Goal: Task Accomplishment & Management: Manage account settings

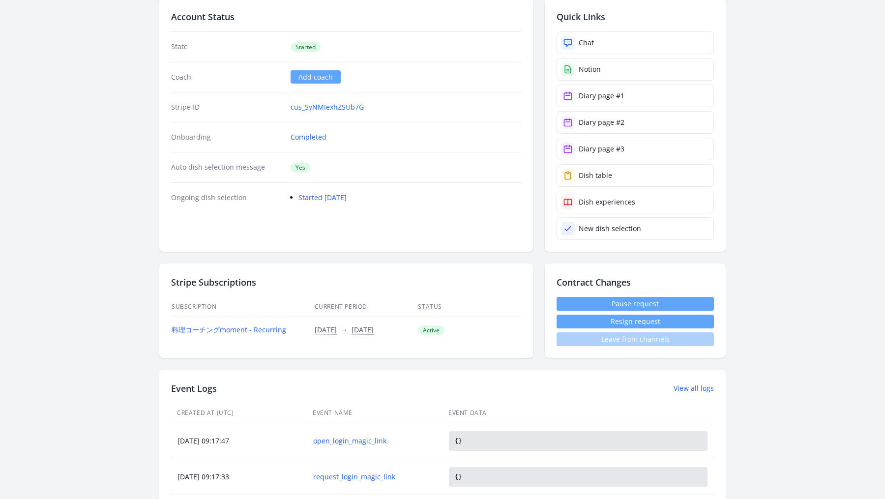
scroll to position [66, 0]
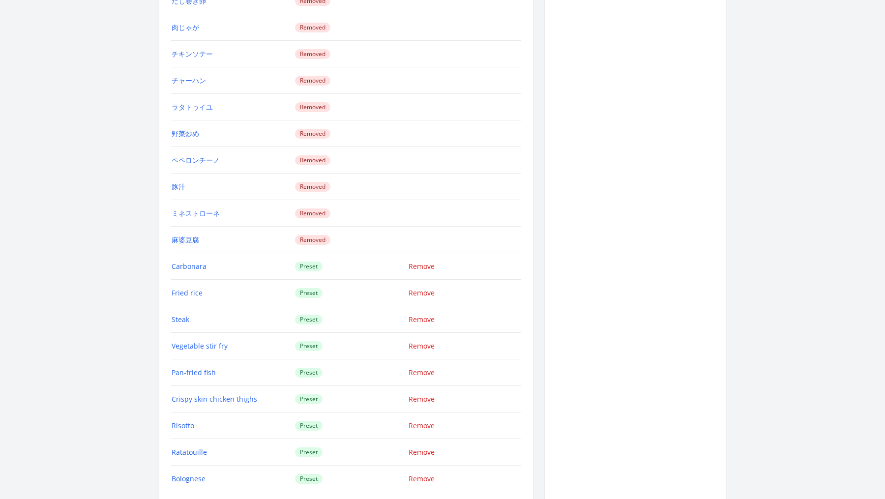
scroll to position [1428, 0]
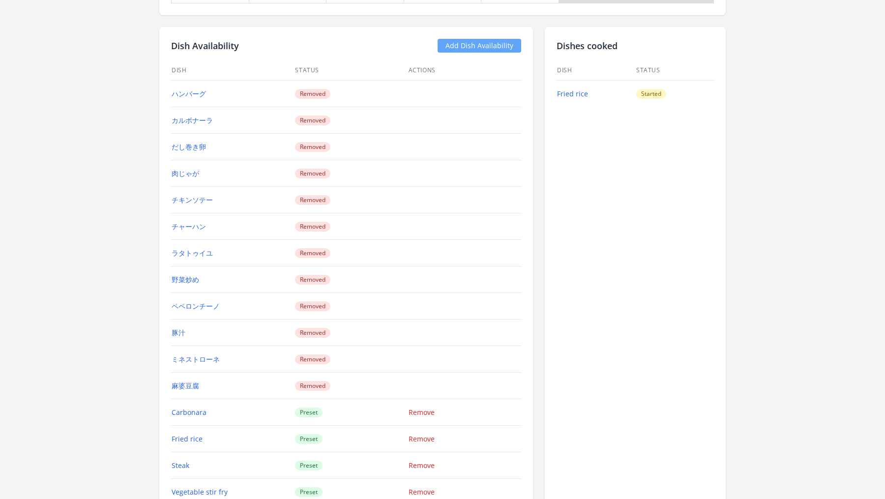
click at [495, 44] on link "Add Dish Availability" at bounding box center [479, 46] width 84 height 14
drag, startPoint x: 224, startPoint y: 86, endPoint x: 168, endPoint y: 85, distance: 55.6
click at [168, 85] on div "Dish Availability Add Dish Availability Dish Status Actions ハンバーグ Removed カルボナー…" at bounding box center [345, 338] width 373 height 622
copy div "Dish Status Actions ハンバーグ"
click at [219, 107] on td "カルボナーラ" at bounding box center [232, 120] width 123 height 27
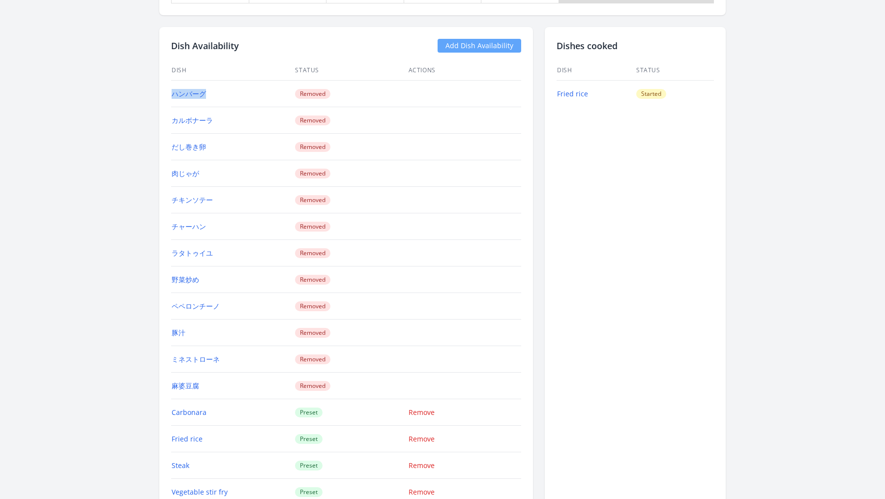
drag, startPoint x: 219, startPoint y: 87, endPoint x: 171, endPoint y: 88, distance: 48.7
click at [171, 88] on td "ハンバーグ" at bounding box center [232, 94] width 123 height 27
copy link "ハンバーグ"
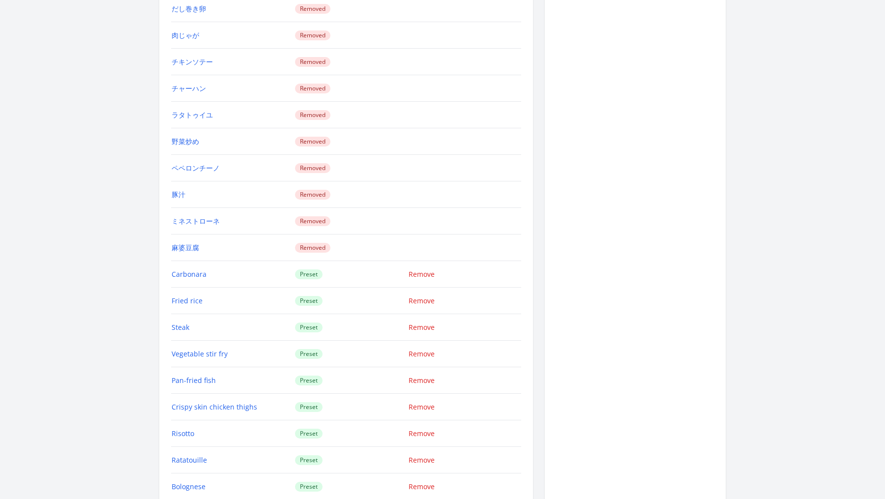
scroll to position [1733, 0]
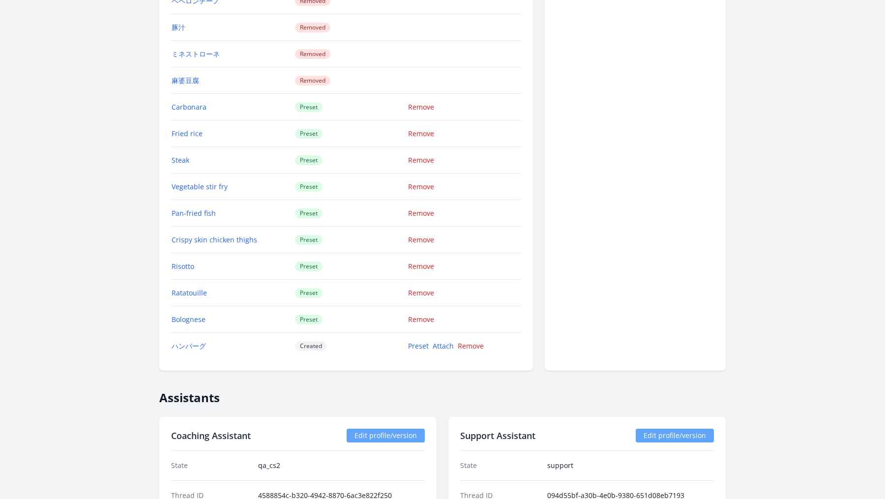
scroll to position [1732, 0]
click at [421, 342] on link "Preset" at bounding box center [418, 346] width 21 height 9
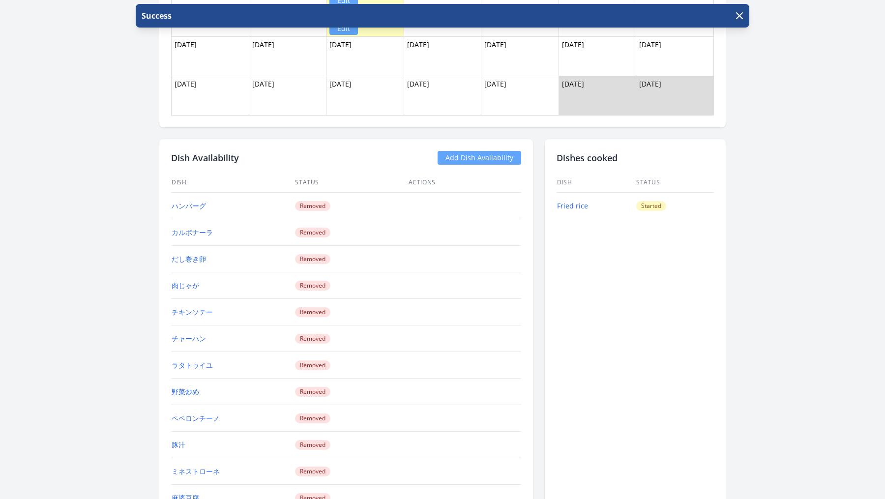
scroll to position [1310, 0]
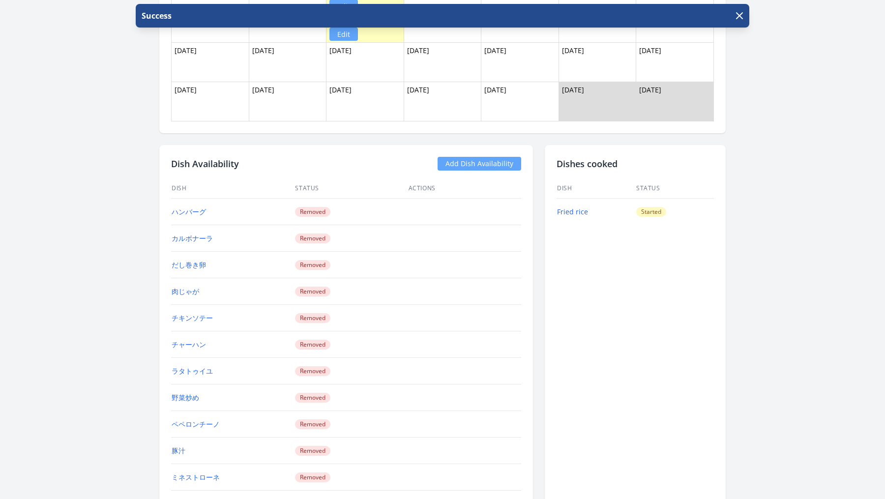
click at [217, 256] on td "だし巻き卵" at bounding box center [232, 265] width 123 height 27
click at [488, 157] on link "Add Dish Availability" at bounding box center [479, 164] width 84 height 14
click at [243, 234] on td "カルボナーラ" at bounding box center [232, 238] width 123 height 27
drag, startPoint x: 235, startPoint y: 259, endPoint x: 166, endPoint y: 257, distance: 68.8
click at [166, 257] on div "Dish Availability Add Dish Availability Dish Status Actions ハンバーグ Removed カルボナー…" at bounding box center [345, 469] width 373 height 649
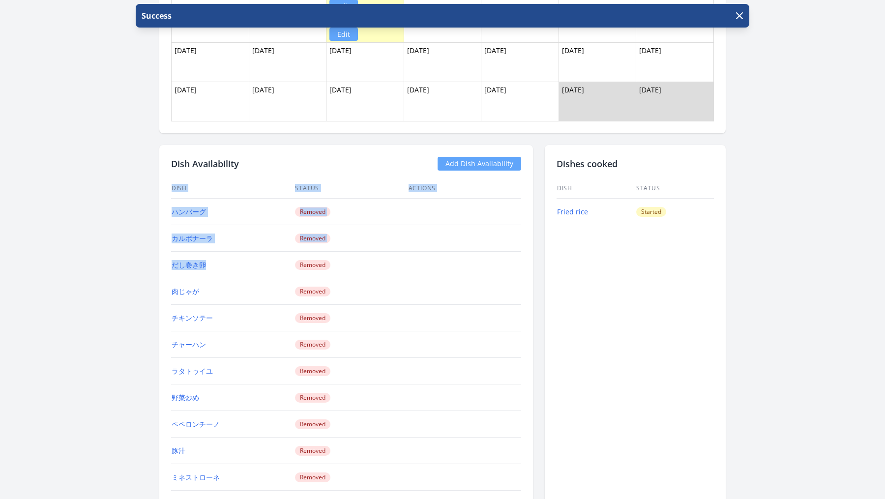
copy div "Dish Status Actions ハンバーグ Removed カルボナーラ Removed だし巻き卵"
click at [217, 260] on td "だし巻き卵" at bounding box center [232, 265] width 123 height 27
drag, startPoint x: 219, startPoint y: 257, endPoint x: 172, endPoint y: 257, distance: 46.2
click at [172, 257] on td "だし巻き卵" at bounding box center [232, 265] width 123 height 27
copy link "だし巻き卵"
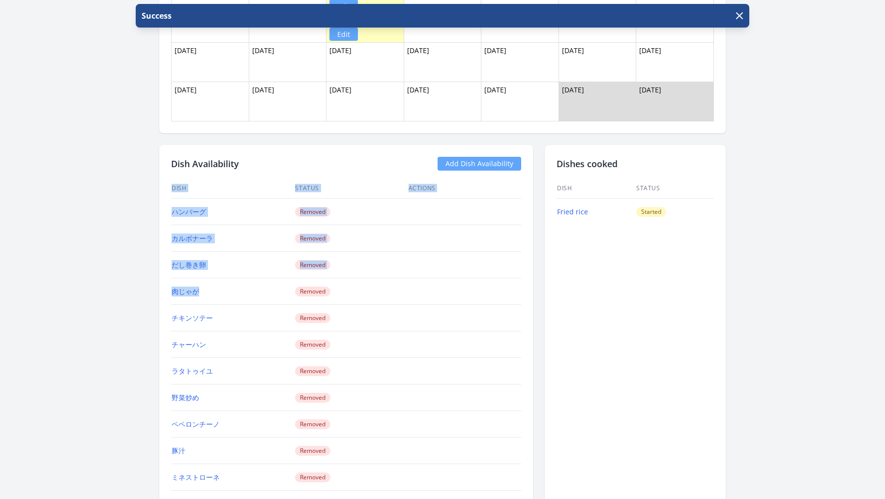
drag, startPoint x: 226, startPoint y: 284, endPoint x: 168, endPoint y: 282, distance: 58.0
click at [168, 282] on div "Dish Availability Add Dish Availability Dish Status Actions ハンバーグ Removed カルボナー…" at bounding box center [345, 469] width 373 height 649
click at [181, 287] on link "肉じゃが" at bounding box center [186, 291] width 28 height 9
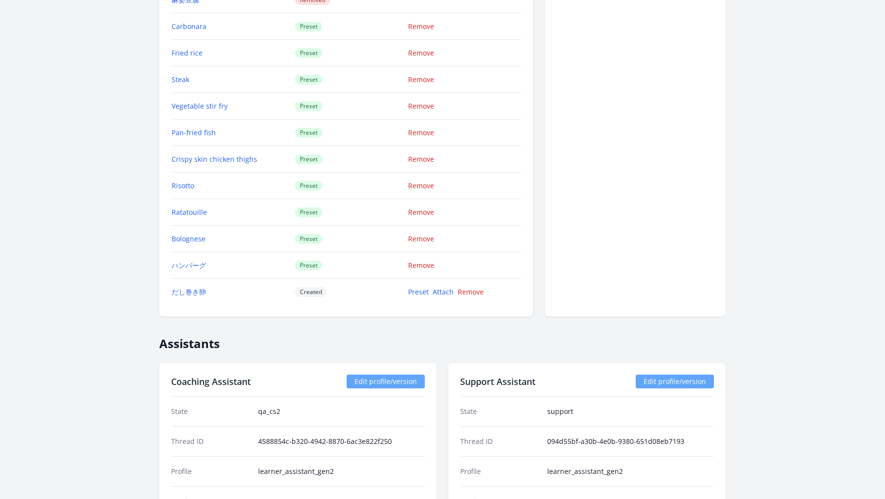
scroll to position [1789, 0]
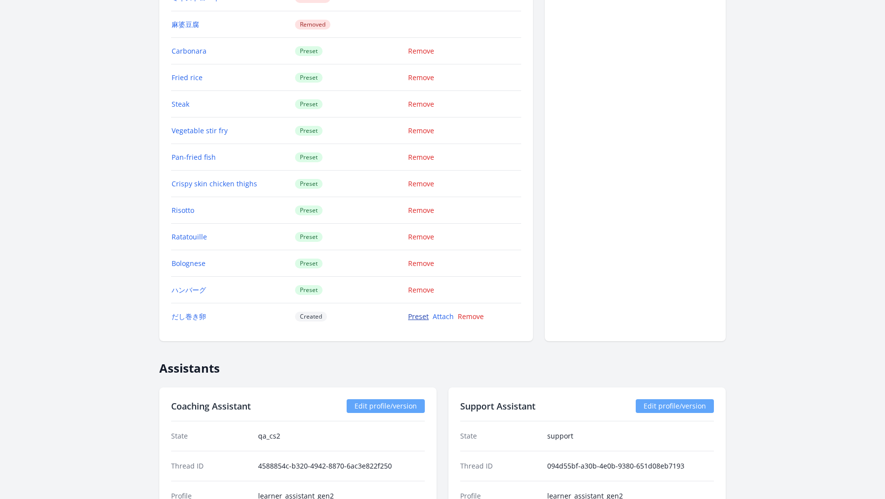
click at [414, 312] on link "Preset" at bounding box center [418, 316] width 21 height 9
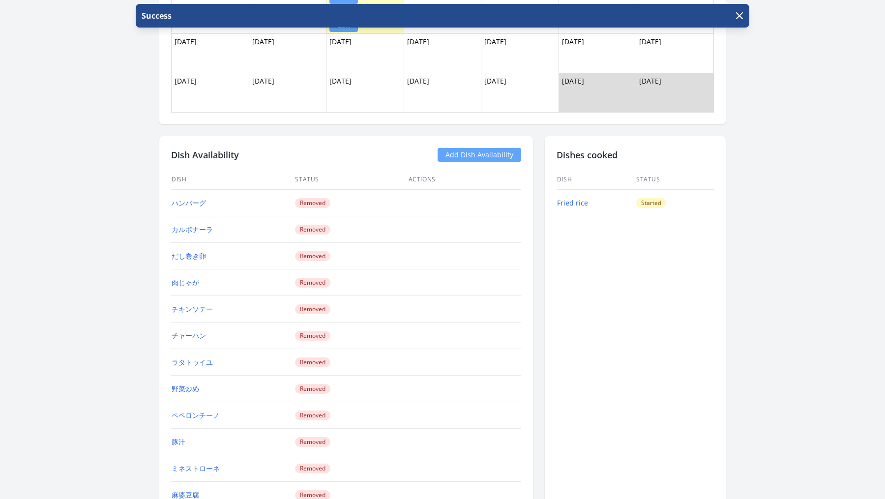
scroll to position [1322, 0]
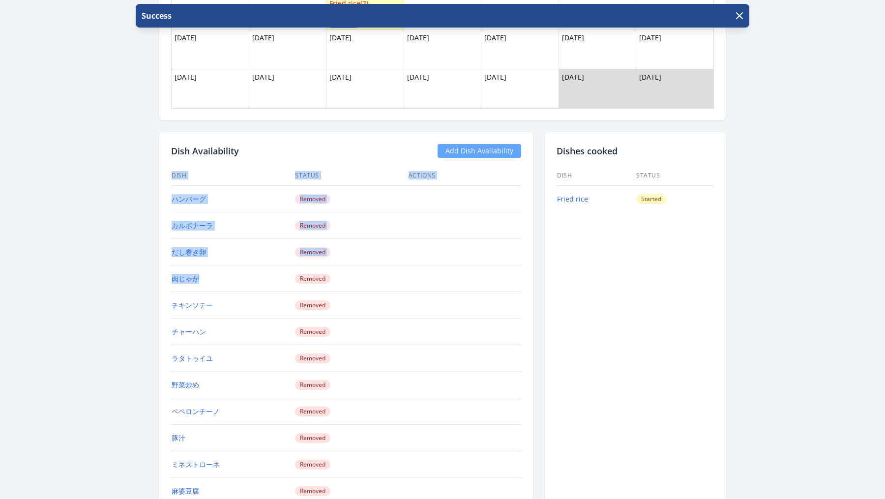
drag, startPoint x: 208, startPoint y: 266, endPoint x: 163, endPoint y: 266, distance: 45.2
click at [163, 266] on div "Dish Availability Add Dish Availability Dish Status Actions ハンバーグ Removed カルボナー…" at bounding box center [345, 469] width 373 height 675
click at [231, 268] on td "肉じゃが" at bounding box center [232, 278] width 123 height 27
drag, startPoint x: 211, startPoint y: 274, endPoint x: 173, endPoint y: 270, distance: 38.0
click at [173, 270] on td "肉じゃが" at bounding box center [232, 278] width 123 height 27
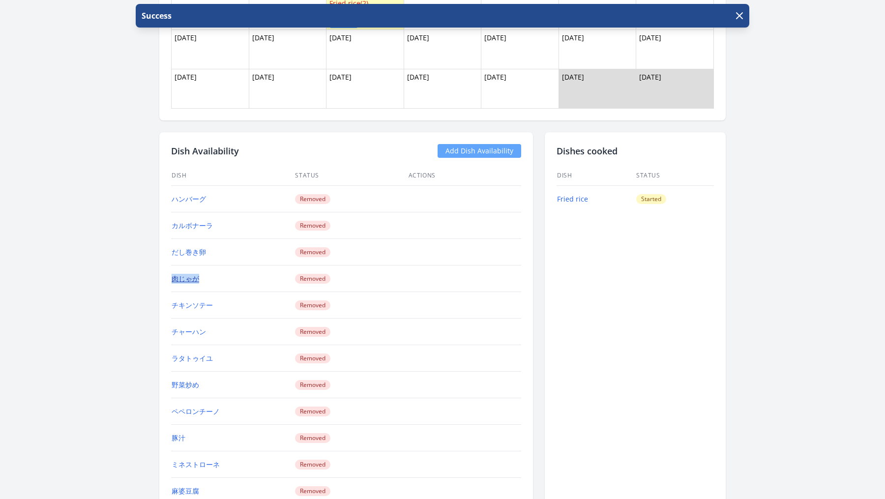
copy link "肉じゃが"
click at [501, 147] on link "Add Dish Availability" at bounding box center [479, 151] width 84 height 14
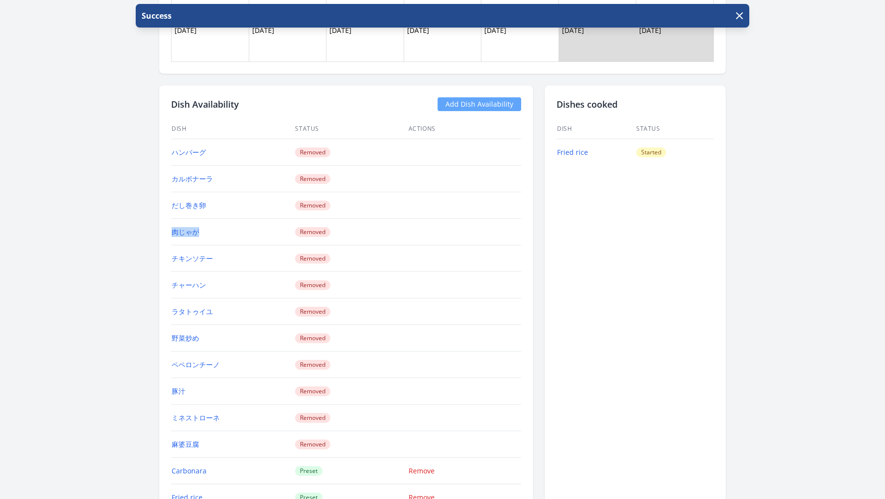
scroll to position [1380, 0]
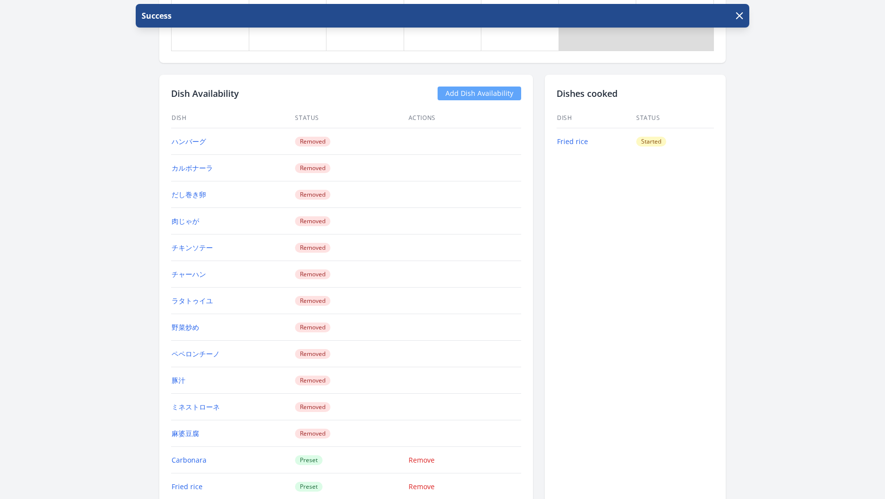
click at [229, 268] on td "チャーハン" at bounding box center [232, 274] width 123 height 27
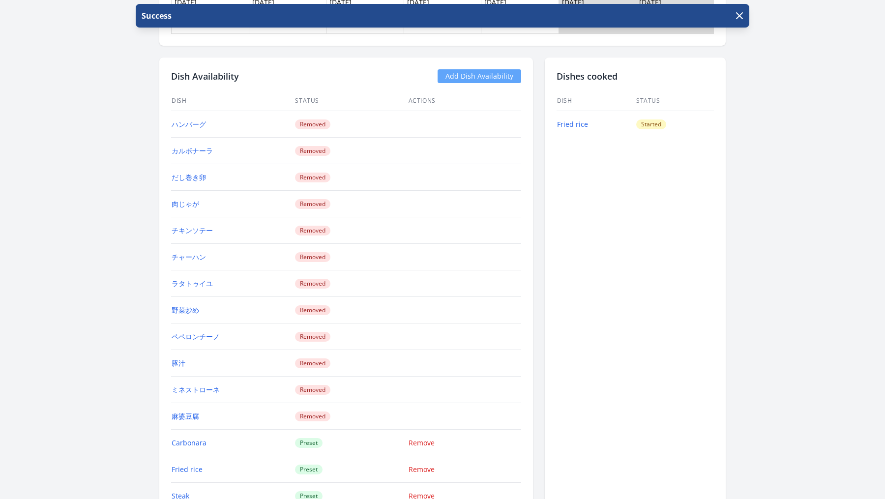
scroll to position [1401, 0]
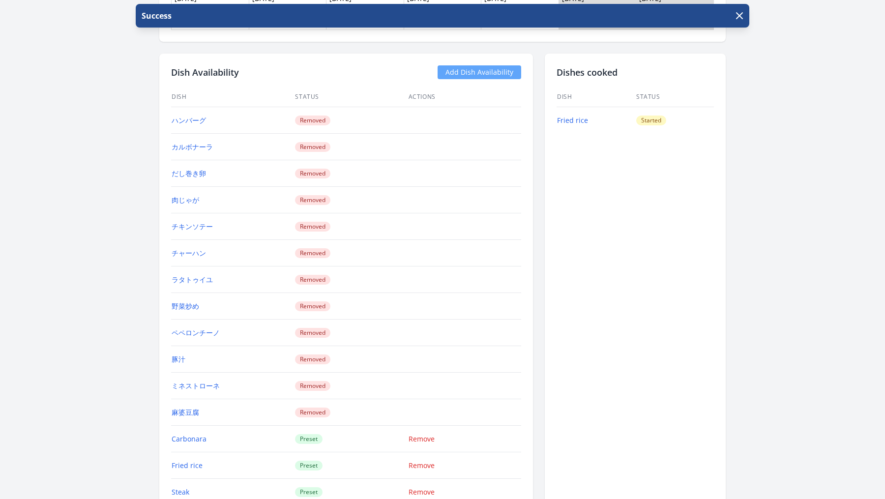
click at [229, 274] on td "ラタトゥイユ" at bounding box center [232, 279] width 123 height 27
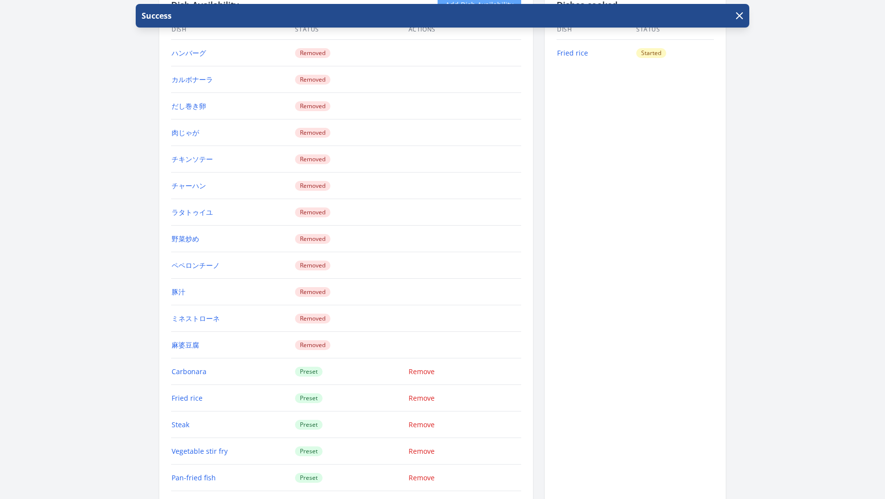
scroll to position [1497, 0]
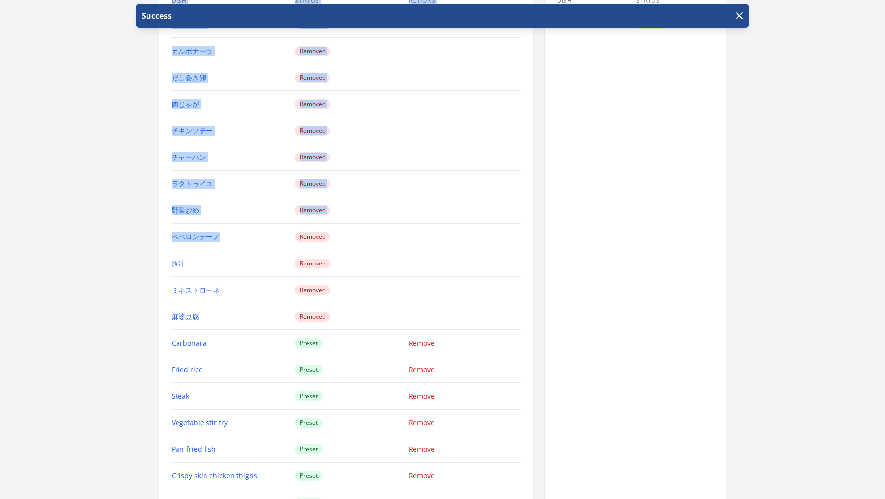
drag, startPoint x: 236, startPoint y: 223, endPoint x: 168, endPoint y: 224, distance: 67.8
click at [168, 224] on div "Dish Availability Add Dish Availability Dish Status Actions ハンバーグ Removed カルボナー…" at bounding box center [345, 295] width 373 height 675
click at [230, 224] on td "ペペロンチーノ" at bounding box center [232, 237] width 123 height 27
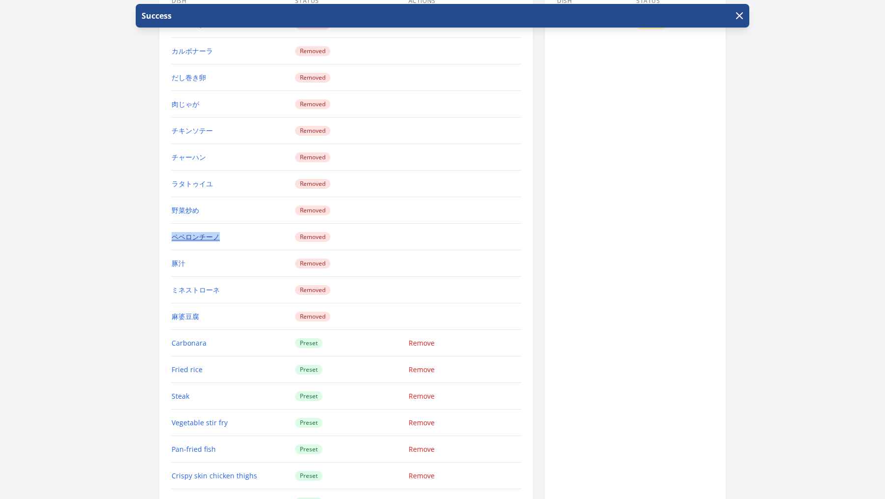
drag, startPoint x: 239, startPoint y: 227, endPoint x: 173, endPoint y: 227, distance: 66.3
click at [173, 227] on td "ペペロンチーノ" at bounding box center [232, 237] width 123 height 27
copy link "ペペロンチーノ"
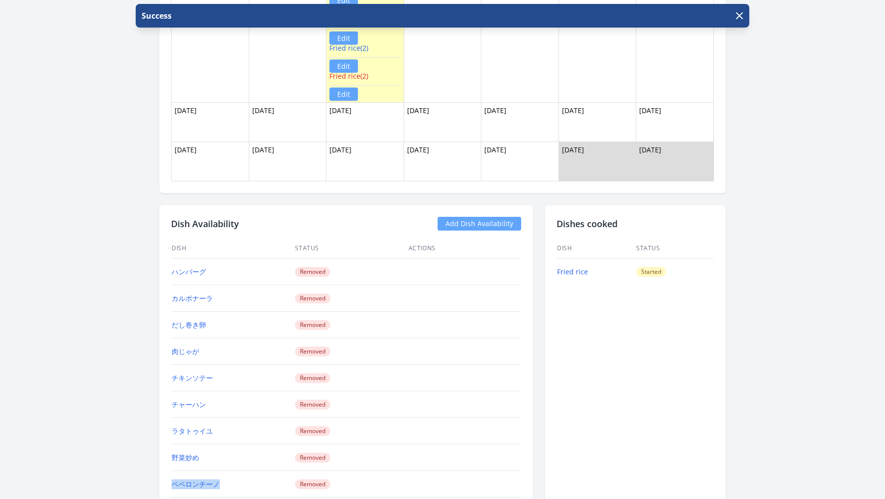
click at [500, 221] on link "Add Dish Availability" at bounding box center [479, 224] width 84 height 14
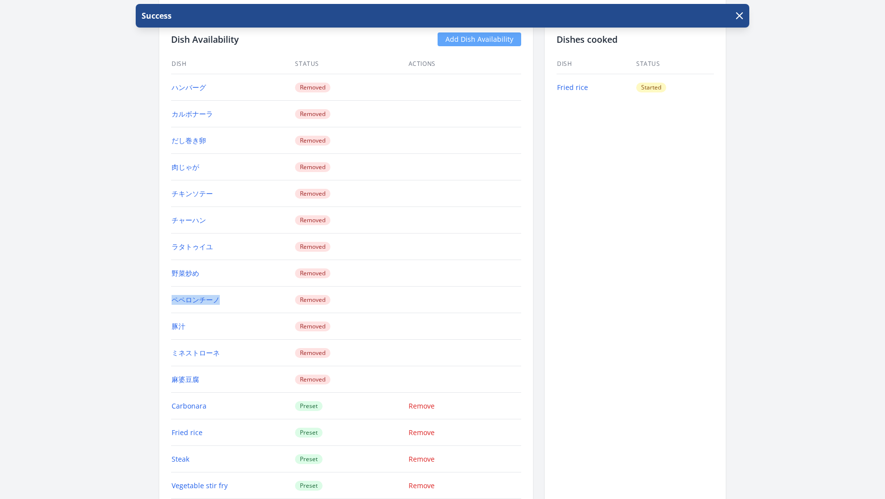
scroll to position [1810, 0]
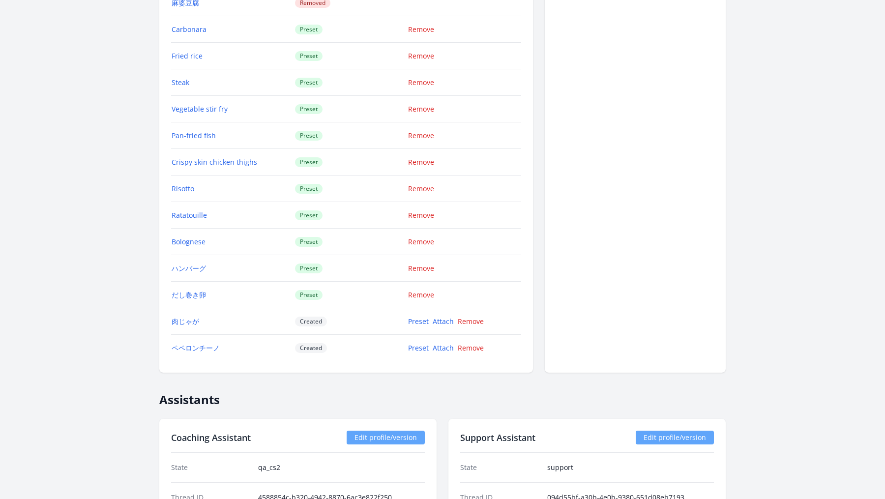
scroll to position [1823, 0]
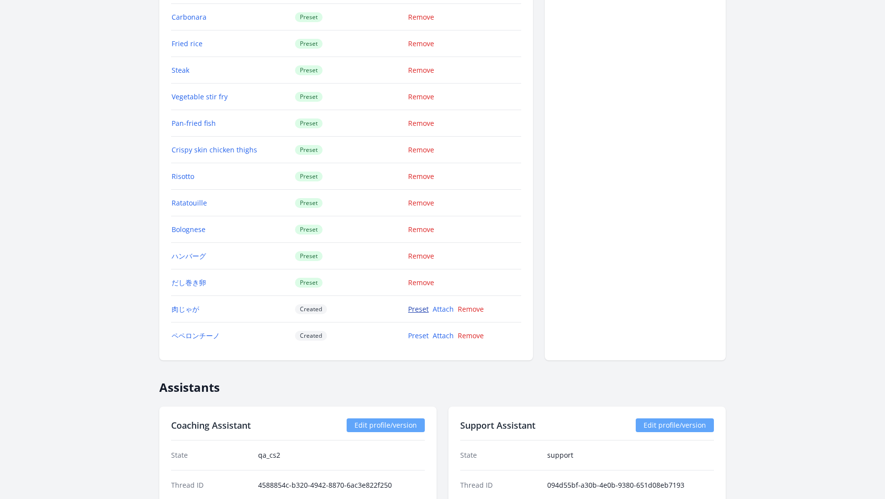
click at [417, 304] on link "Preset" at bounding box center [418, 308] width 21 height 9
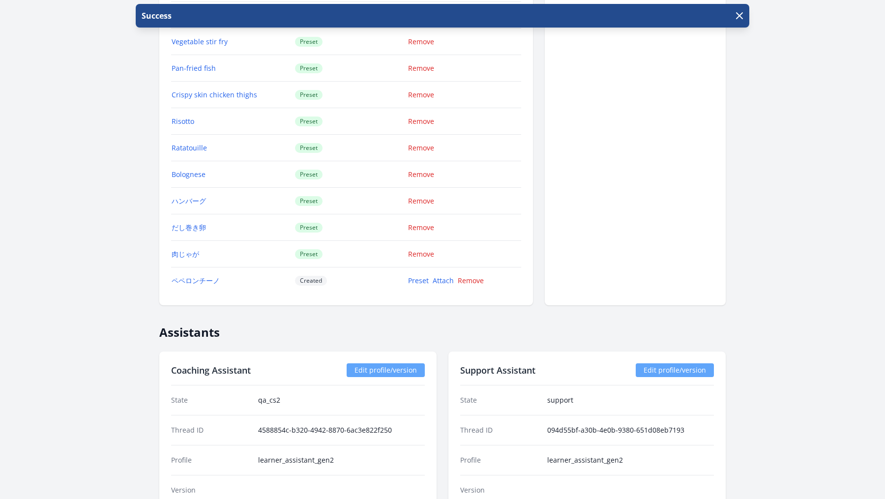
scroll to position [1869, 0]
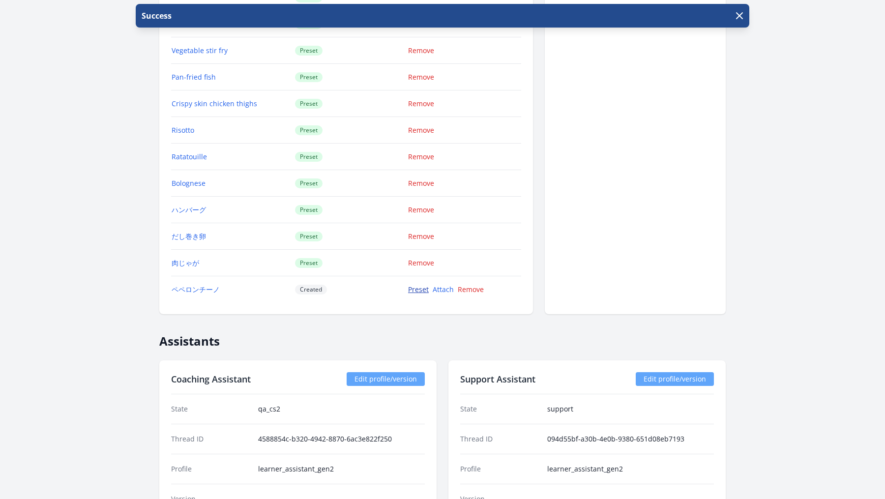
click at [418, 285] on link "Preset" at bounding box center [418, 289] width 21 height 9
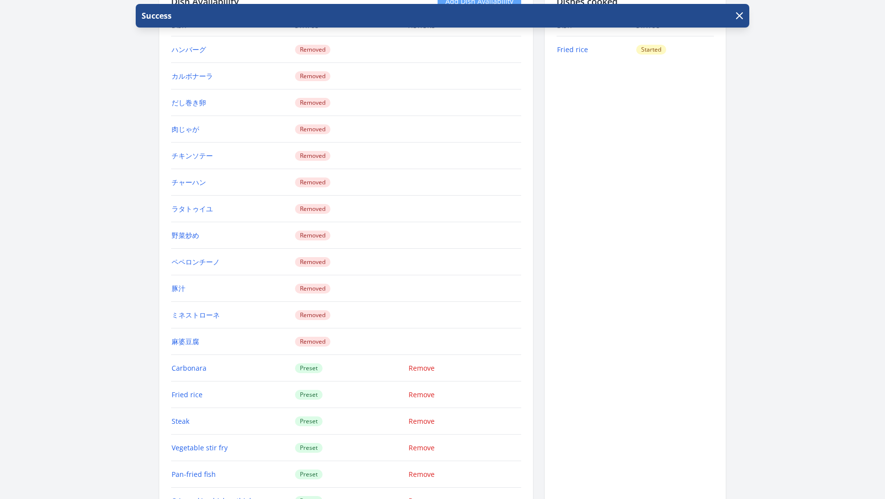
scroll to position [1472, 0]
drag, startPoint x: 202, startPoint y: 279, endPoint x: 172, endPoint y: 278, distance: 30.0
click at [172, 278] on td "豚汁" at bounding box center [232, 288] width 123 height 27
copy link "豚汁"
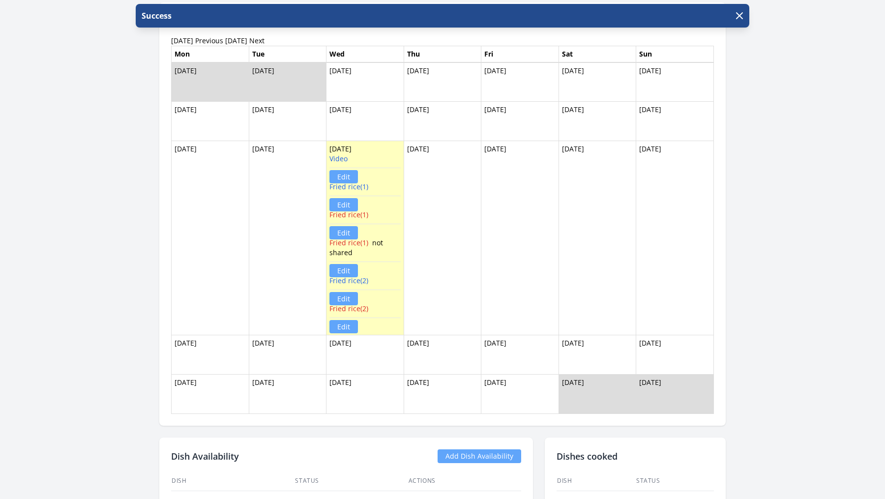
scroll to position [1020, 0]
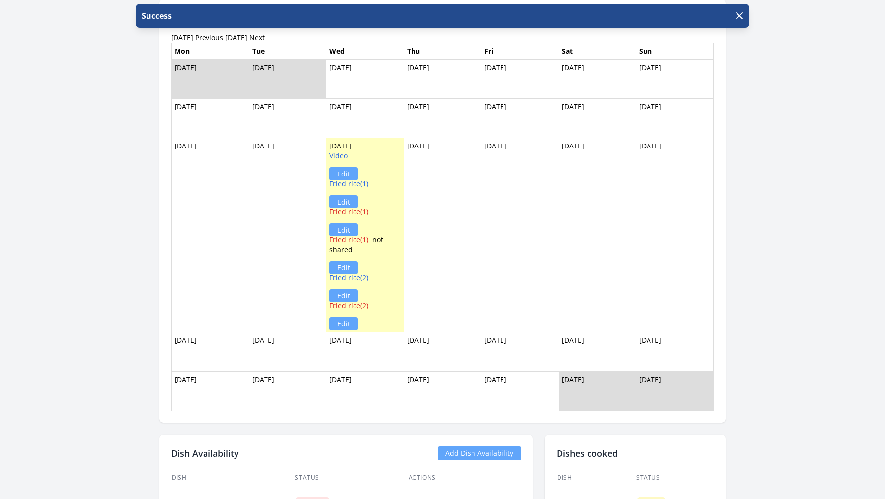
click at [490, 449] on link "Add Dish Availability" at bounding box center [479, 453] width 84 height 14
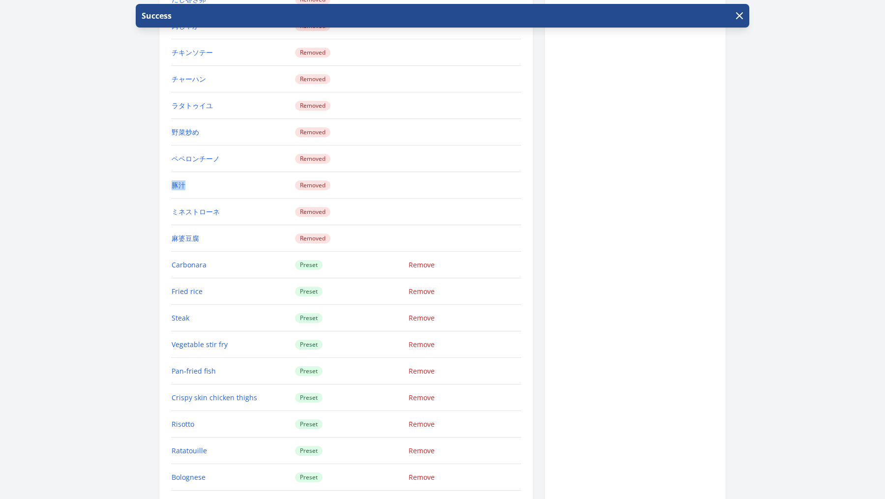
scroll to position [1574, 0]
click at [222, 226] on td "麻婆豆腐" at bounding box center [232, 239] width 123 height 27
drag, startPoint x: 240, startPoint y: 199, endPoint x: 173, endPoint y: 204, distance: 67.5
click at [173, 204] on td "ミネストローネ" at bounding box center [232, 213] width 123 height 27
copy link "ミネストローネ"
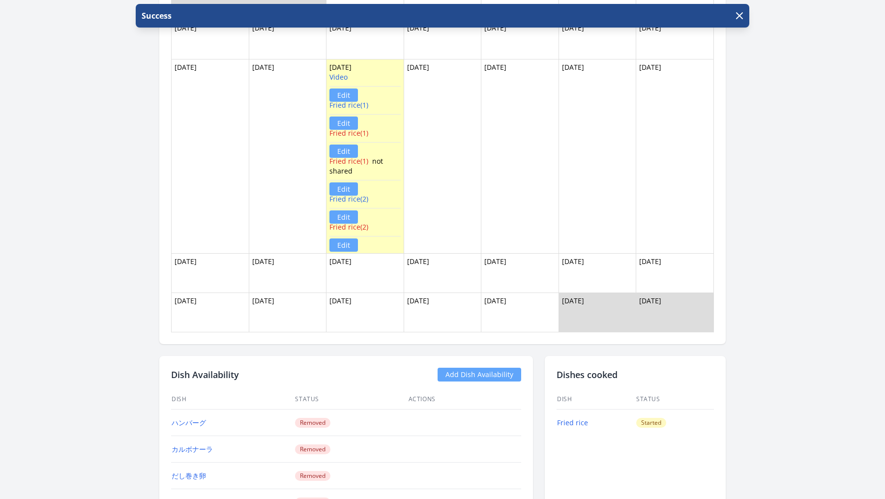
scroll to position [1136, 0]
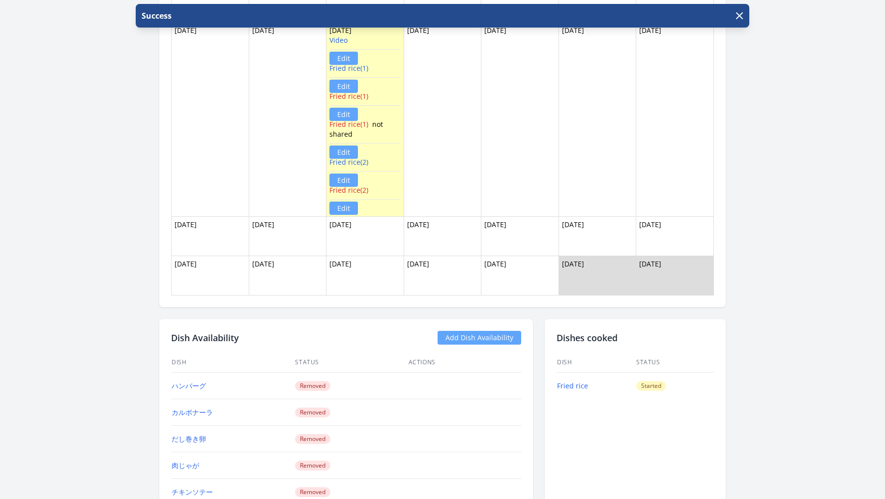
click at [488, 331] on div "Dish Availability Add Dish Availability" at bounding box center [346, 338] width 350 height 14
click at [481, 331] on link "Add Dish Availability" at bounding box center [479, 338] width 84 height 14
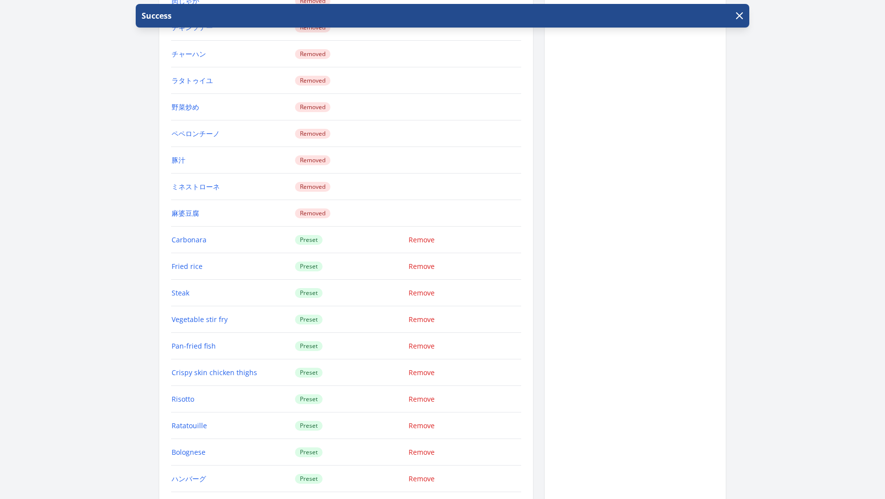
scroll to position [1596, 0]
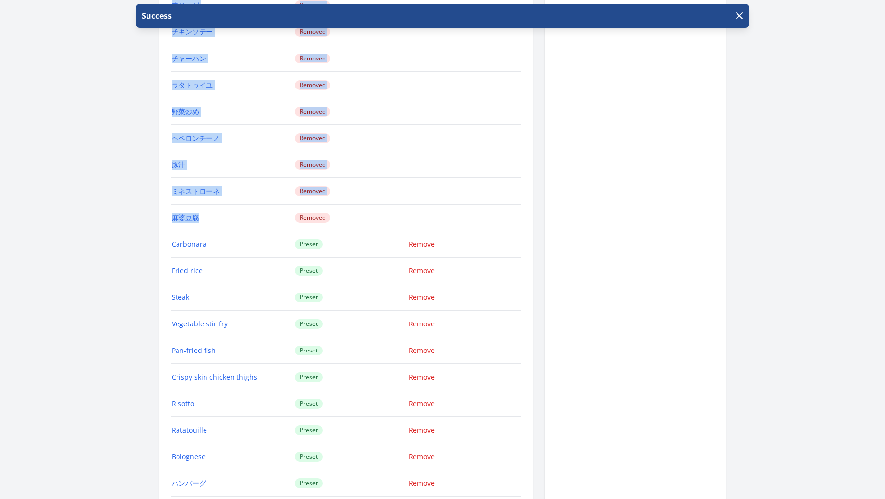
drag, startPoint x: 212, startPoint y: 212, endPoint x: 170, endPoint y: 206, distance: 43.2
click at [170, 206] on div "Dish Availability Add Dish Availability Dish Status Actions ハンバーグ Removed カルボナー…" at bounding box center [345, 223] width 373 height 728
click at [219, 204] on td "麻婆豆腐" at bounding box center [232, 217] width 123 height 27
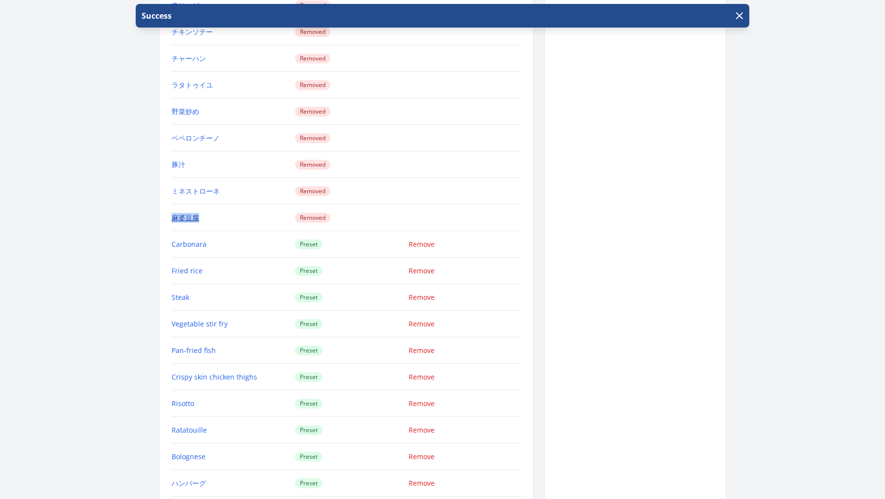
drag, startPoint x: 219, startPoint y: 207, endPoint x: 171, endPoint y: 207, distance: 47.7
click at [171, 207] on td "麻婆豆腐" at bounding box center [232, 217] width 123 height 27
copy link "麻婆豆腐"
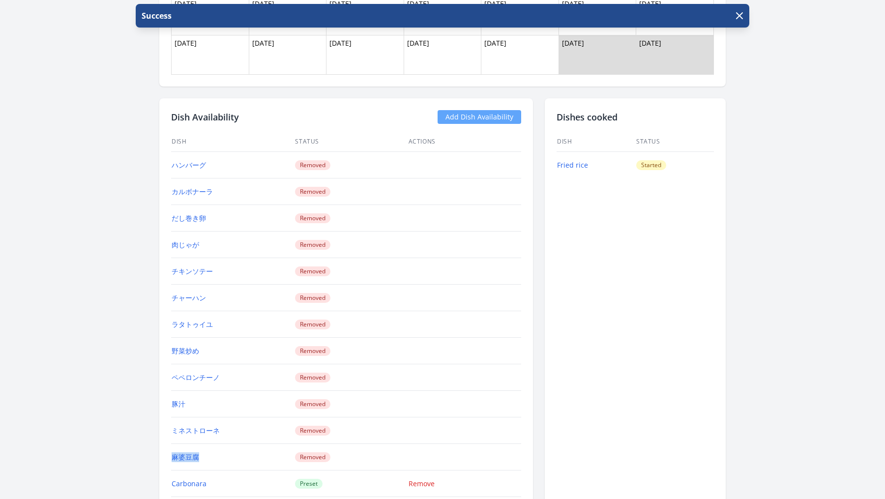
scroll to position [1274, 0]
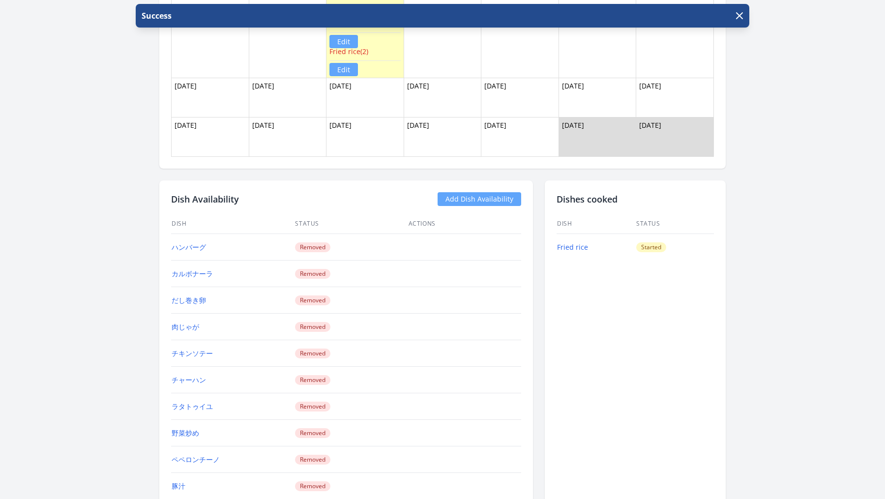
click at [464, 193] on link "Add Dish Availability" at bounding box center [479, 199] width 84 height 14
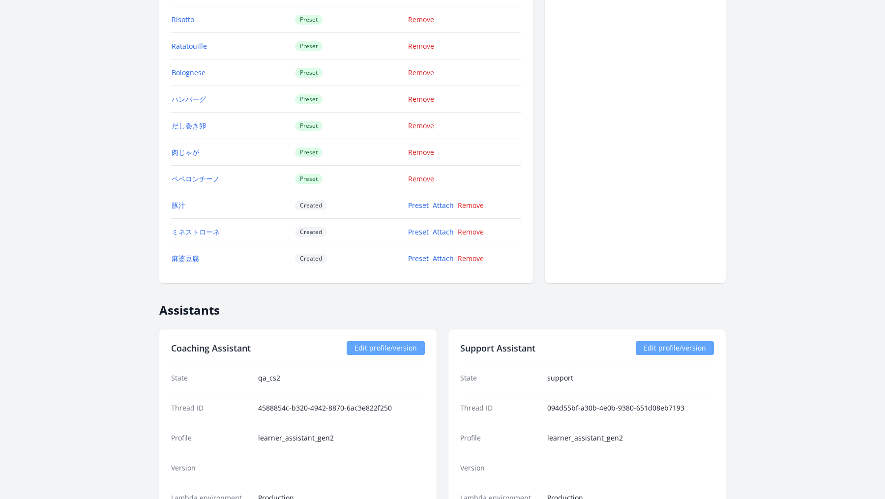
scroll to position [1973, 0]
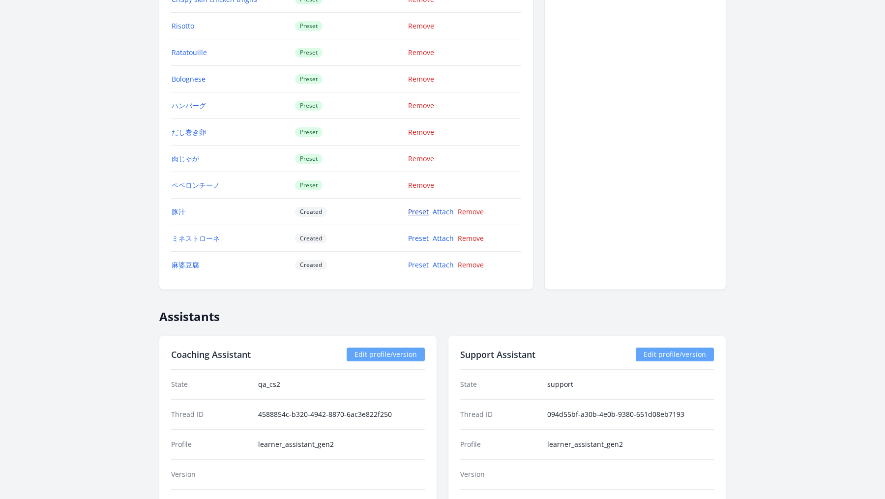
click at [419, 207] on link "Preset" at bounding box center [418, 211] width 21 height 9
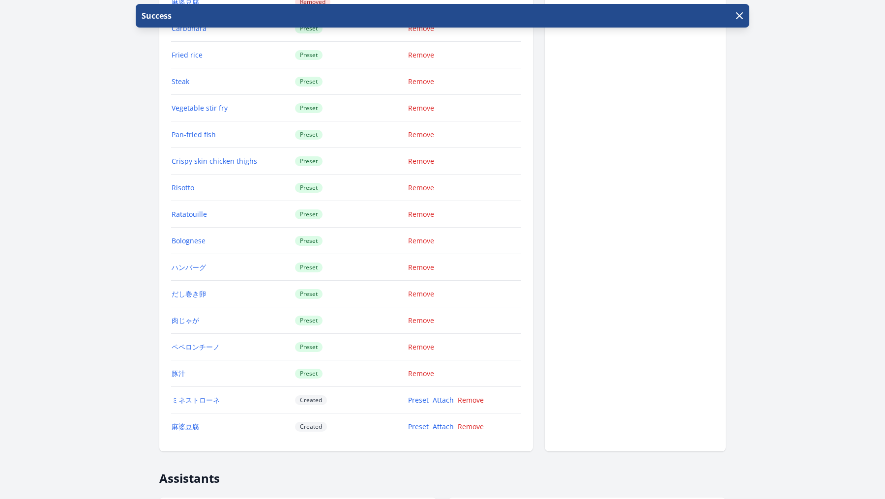
scroll to position [1858, 0]
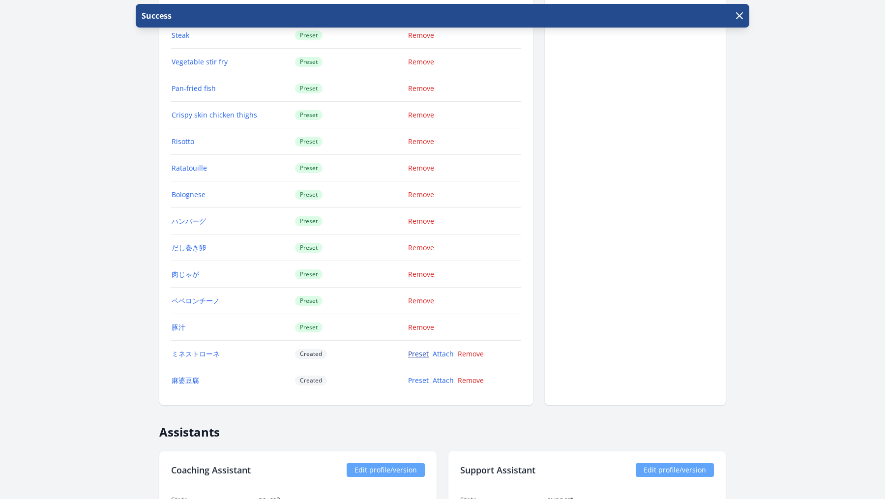
click at [411, 349] on link "Preset" at bounding box center [418, 353] width 21 height 9
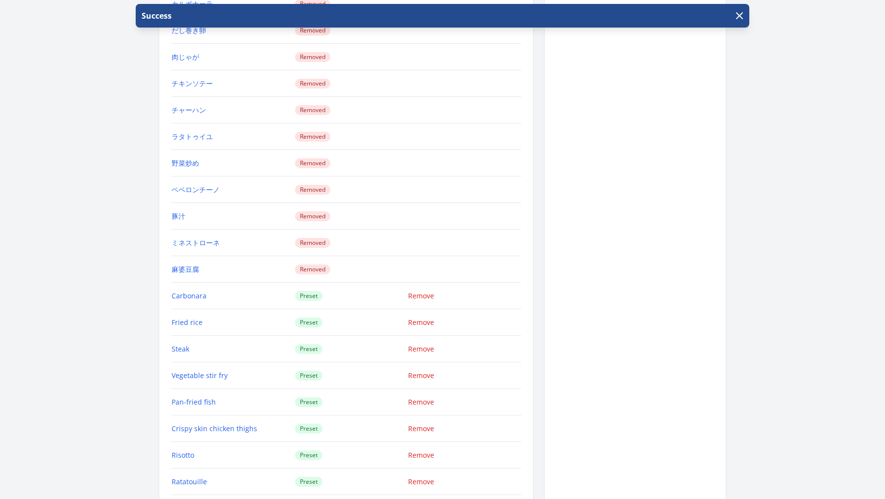
scroll to position [1924, 0]
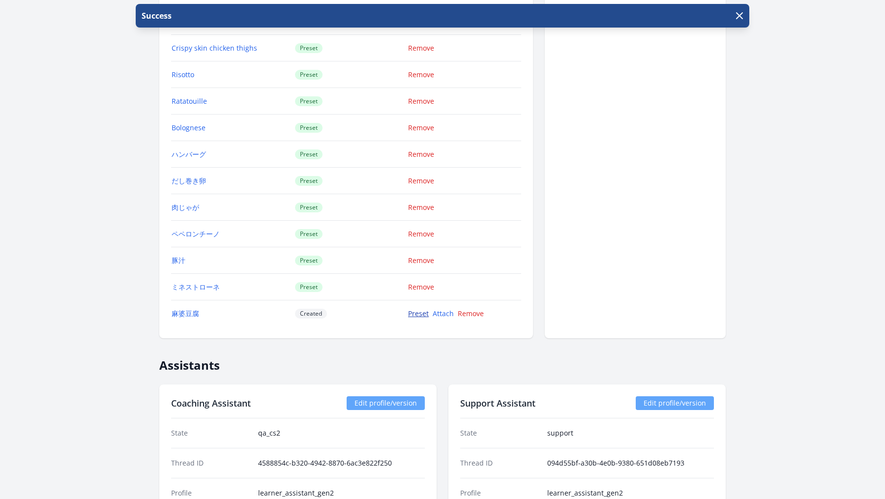
click at [420, 309] on link "Preset" at bounding box center [418, 313] width 21 height 9
